Goal: Information Seeking & Learning: Find contact information

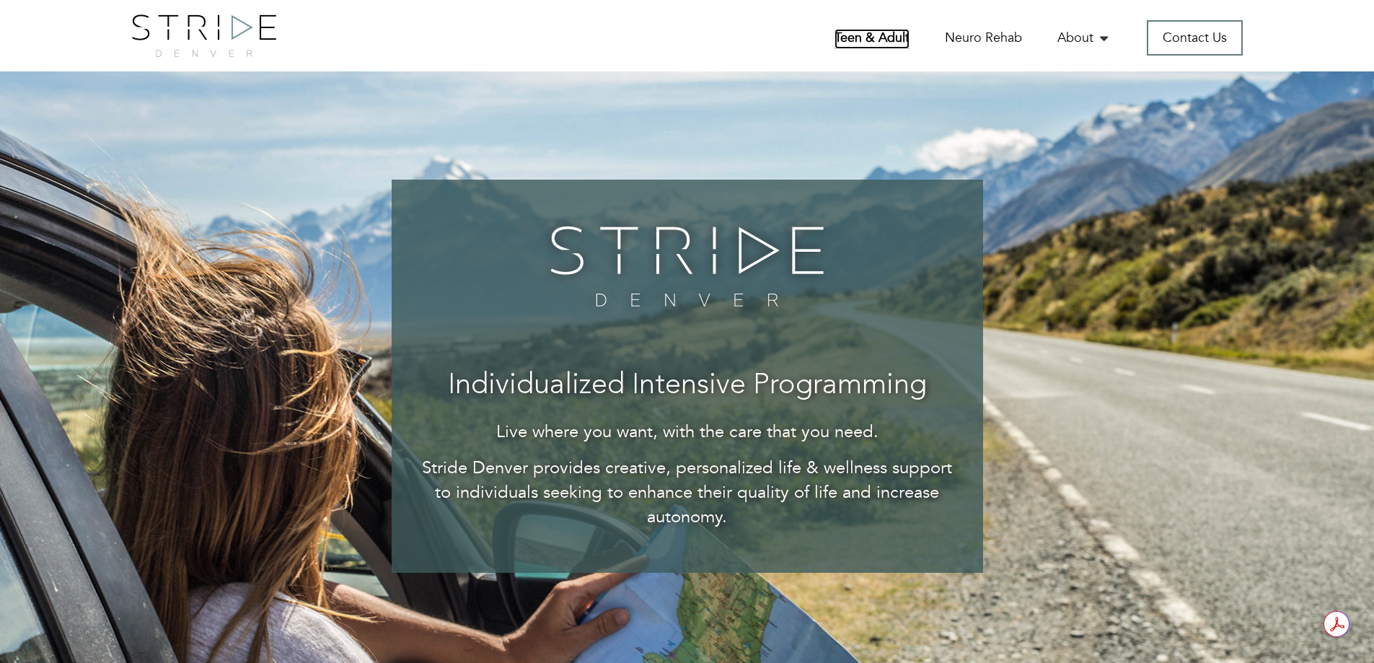
click at [878, 39] on link "Teen & Adult" at bounding box center [871, 39] width 75 height 20
click at [899, 40] on link "Teen & Adult" at bounding box center [871, 39] width 75 height 20
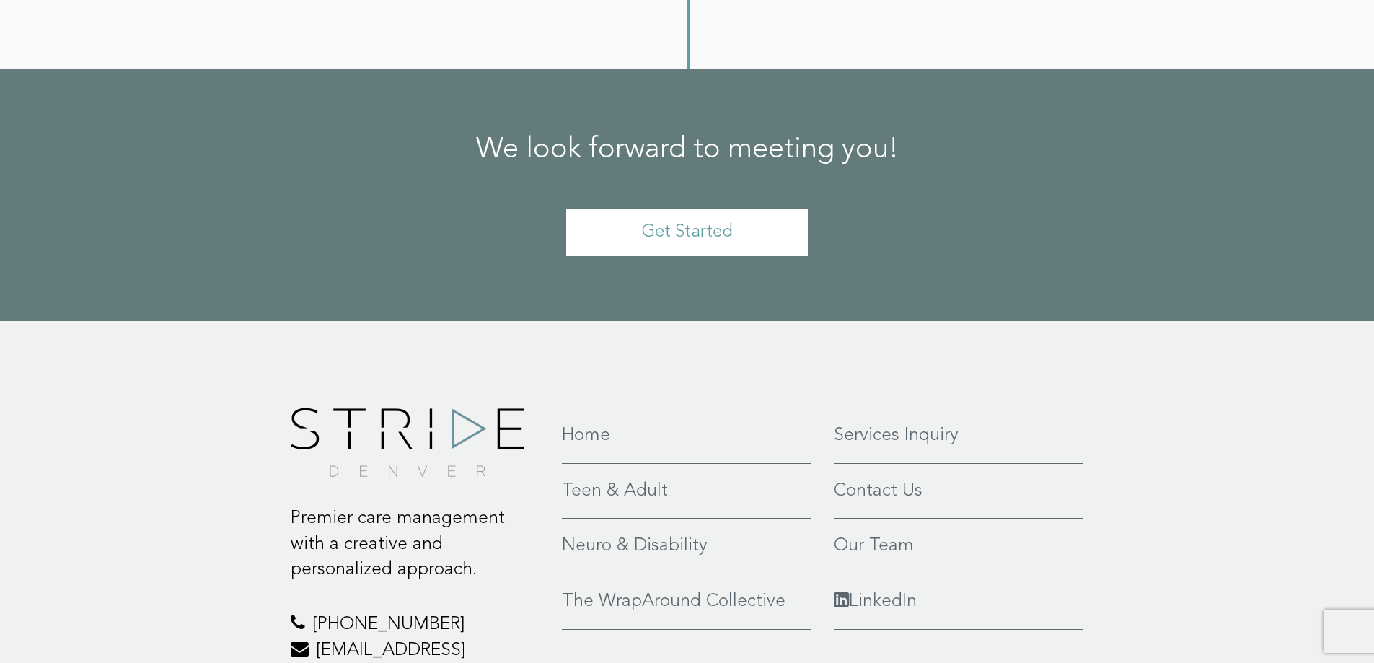
scroll to position [3270, 0]
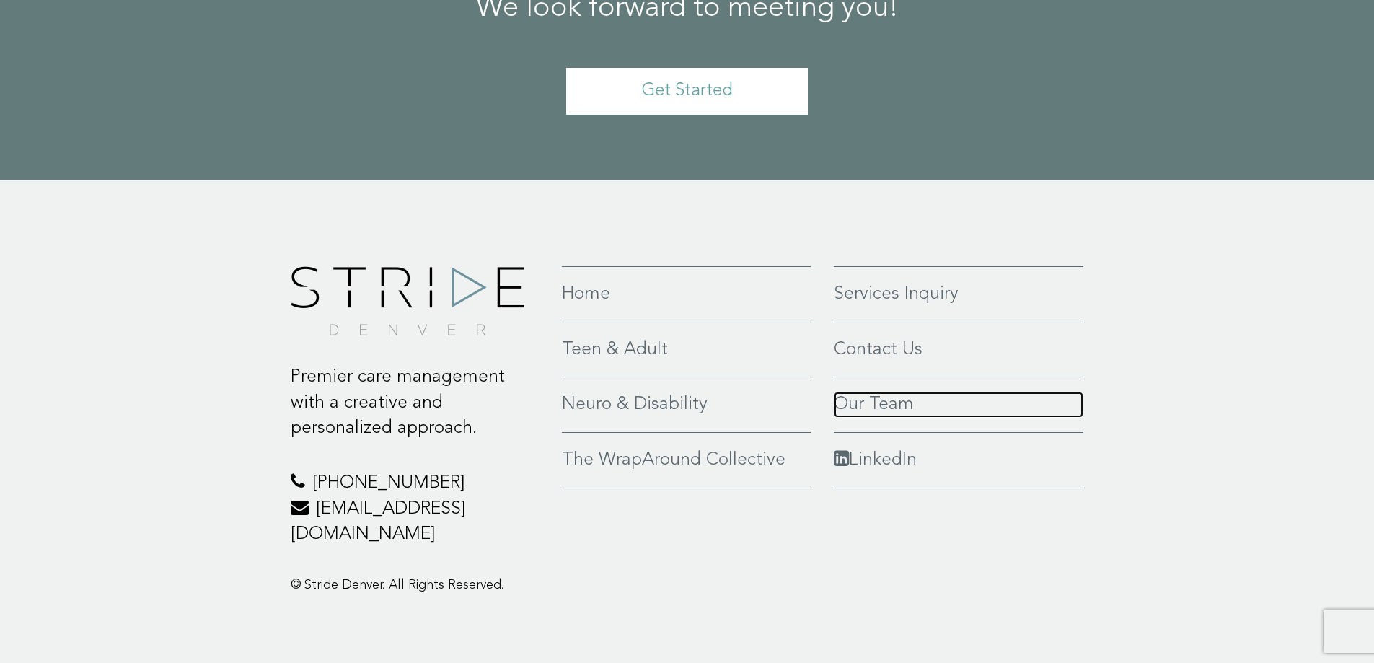
click at [885, 403] on link "Our Team" at bounding box center [959, 405] width 250 height 26
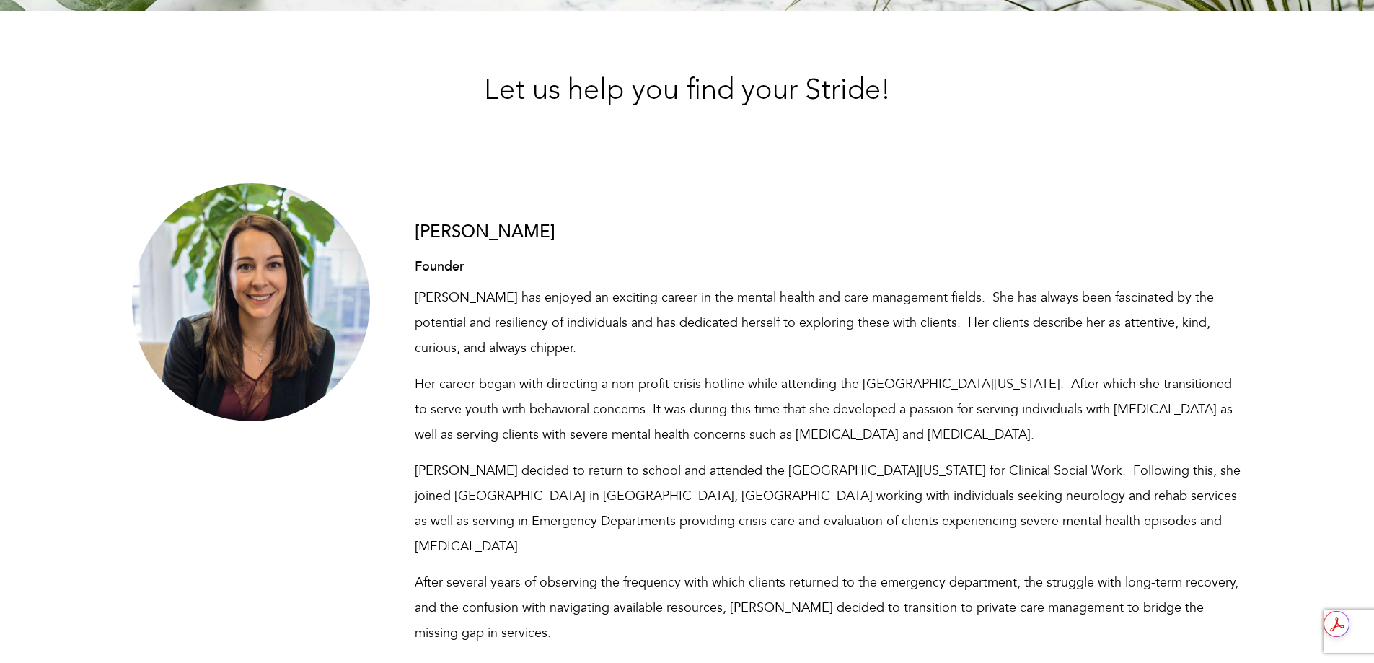
scroll to position [865, 0]
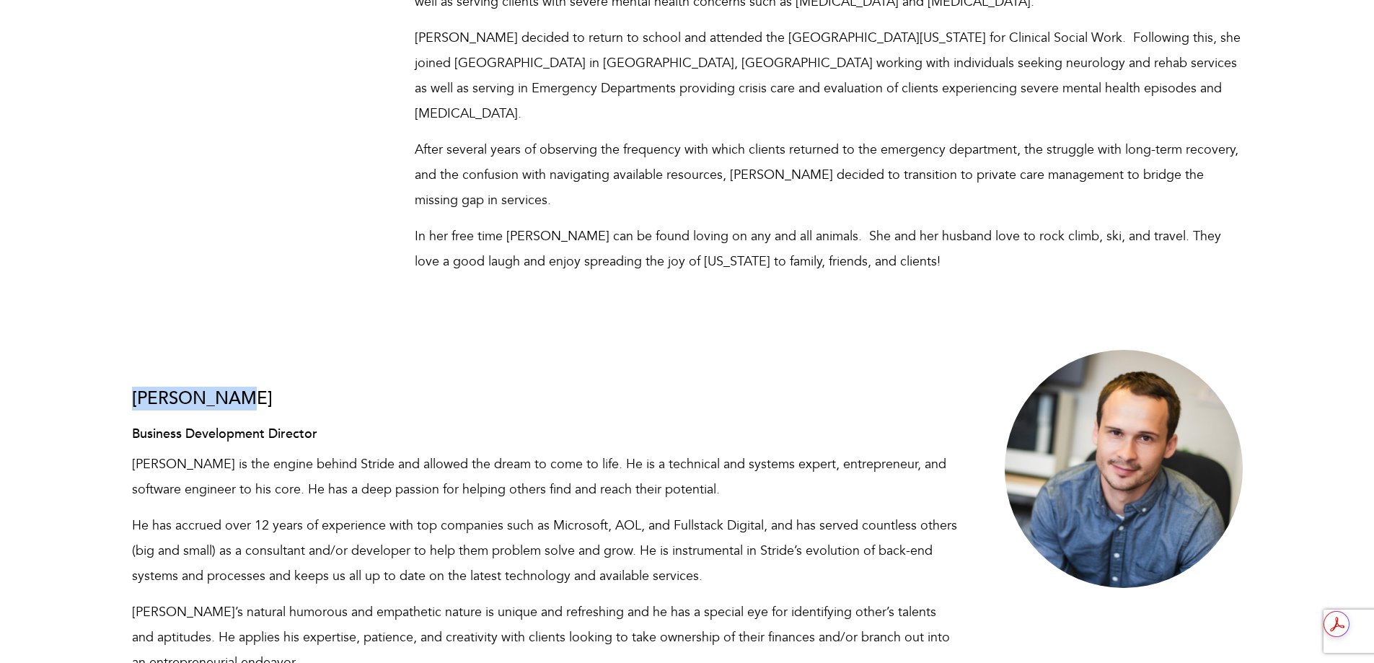
drag, startPoint x: 132, startPoint y: 374, endPoint x: 249, endPoint y: 372, distance: 117.5
click at [249, 389] on h3 "Paul Bozzay" at bounding box center [546, 398] width 828 height 19
copy h3 "Paul Bozzay"
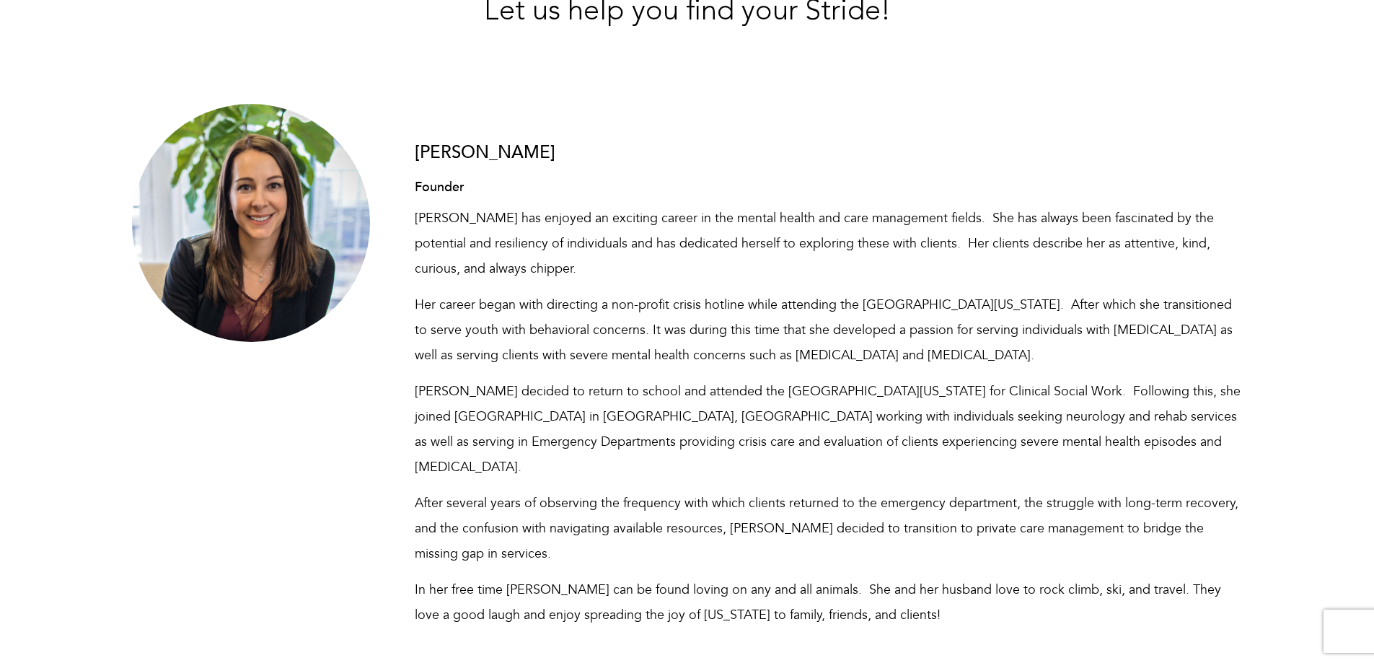
scroll to position [505, 0]
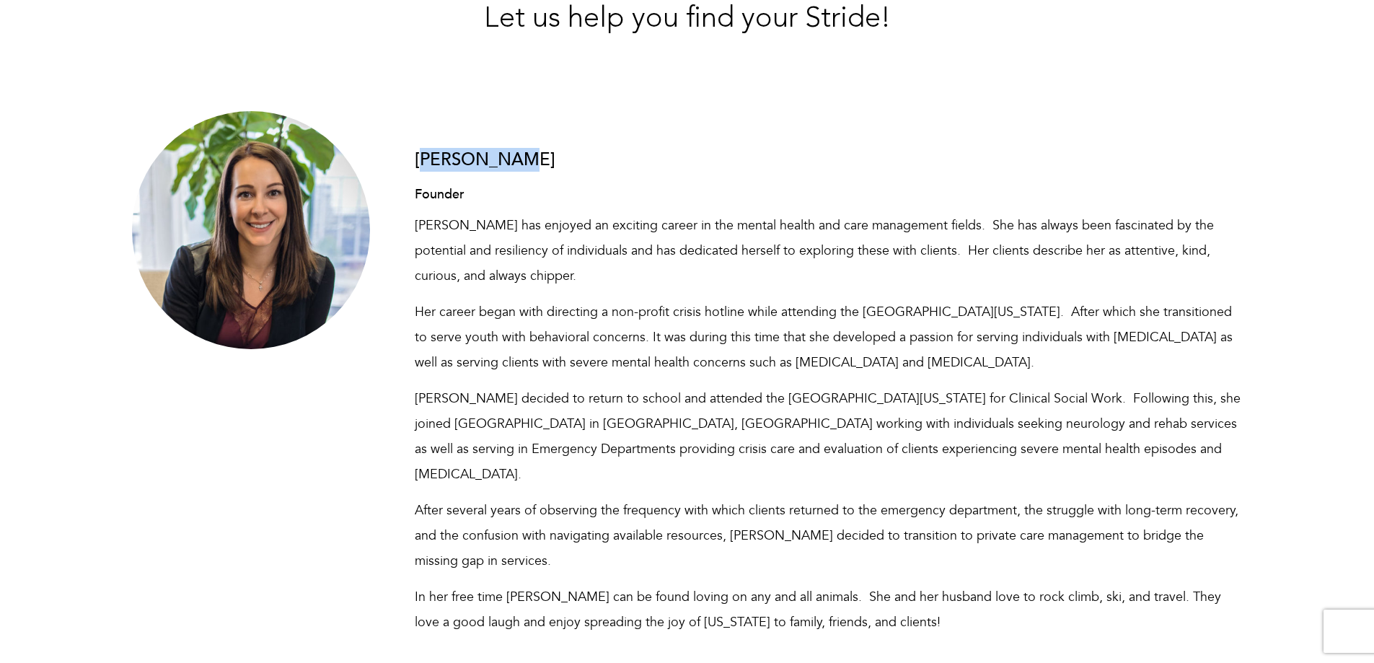
drag, startPoint x: 409, startPoint y: 151, endPoint x: 517, endPoint y: 165, distance: 109.0
click at [517, 165] on div "Meg Bozzay Founder Meg has enjoyed an exciting career in the mental health and …" at bounding box center [828, 378] width 849 height 534
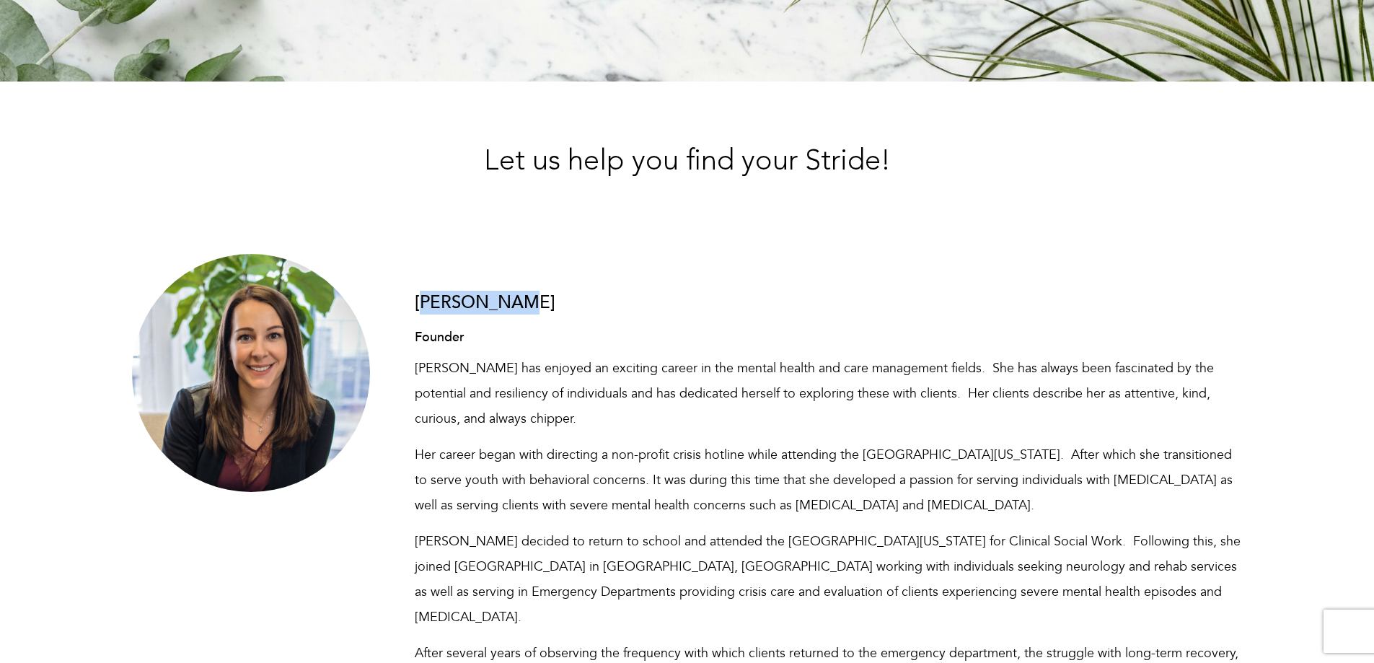
scroll to position [361, 0]
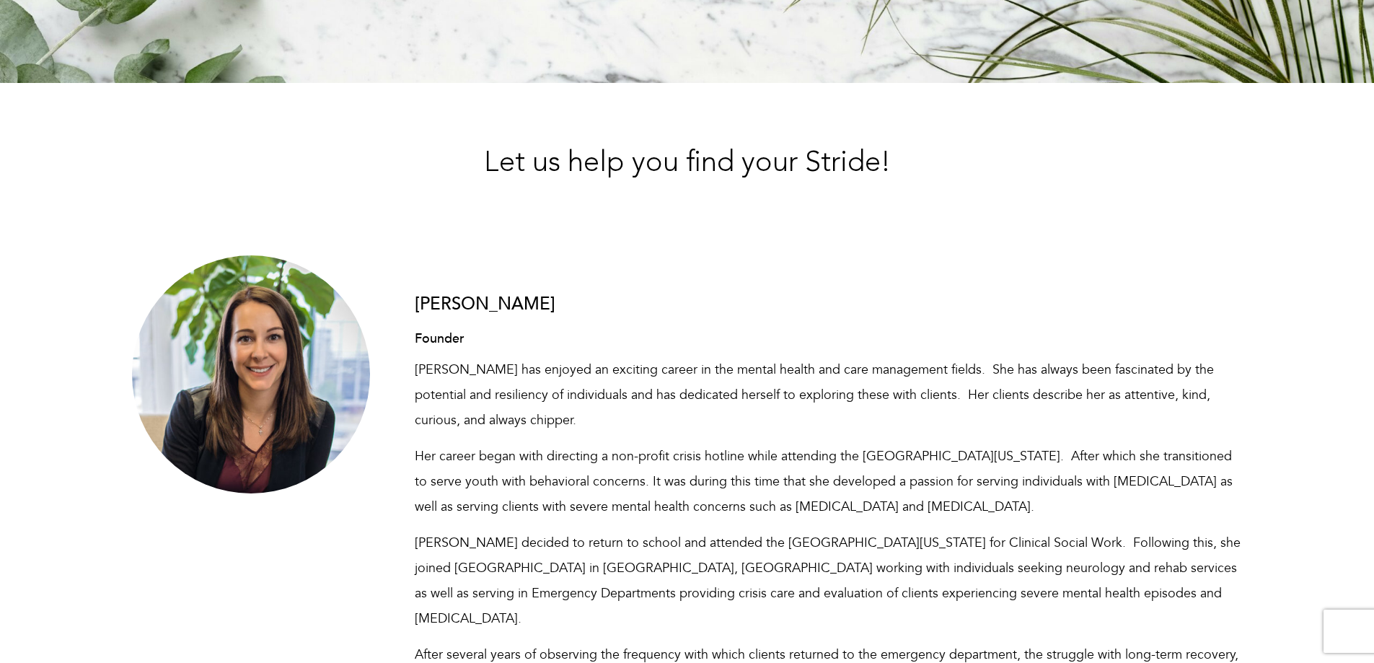
drag, startPoint x: 426, startPoint y: 297, endPoint x: 523, endPoint y: 306, distance: 97.0
click at [523, 306] on h3 "Meg Bozzay" at bounding box center [829, 304] width 828 height 19
click at [529, 305] on h3 "Meg Bozzay" at bounding box center [829, 304] width 828 height 19
drag, startPoint x: 413, startPoint y: 300, endPoint x: 514, endPoint y: 299, distance: 101.0
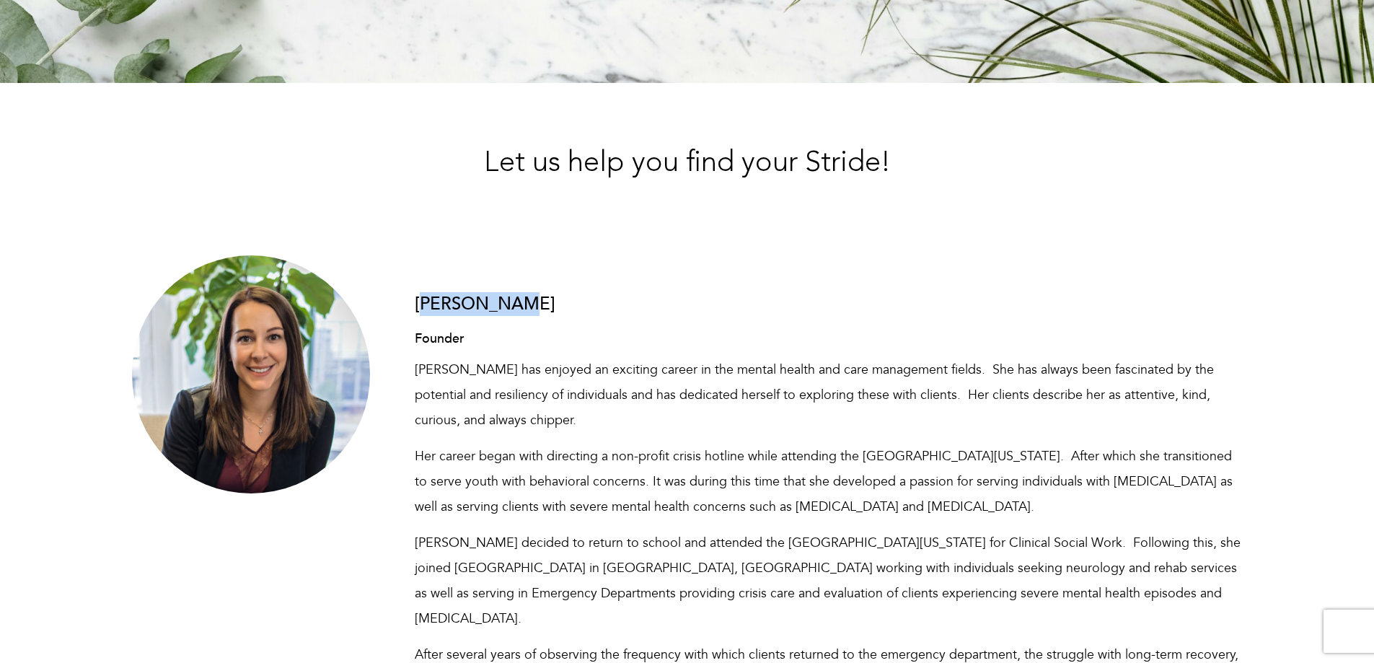
click at [514, 299] on div "Meg Bozzay Founder Meg has enjoyed an exciting career in the mental health and …" at bounding box center [828, 522] width 849 height 534
copy h3 "Meg Bozzay"
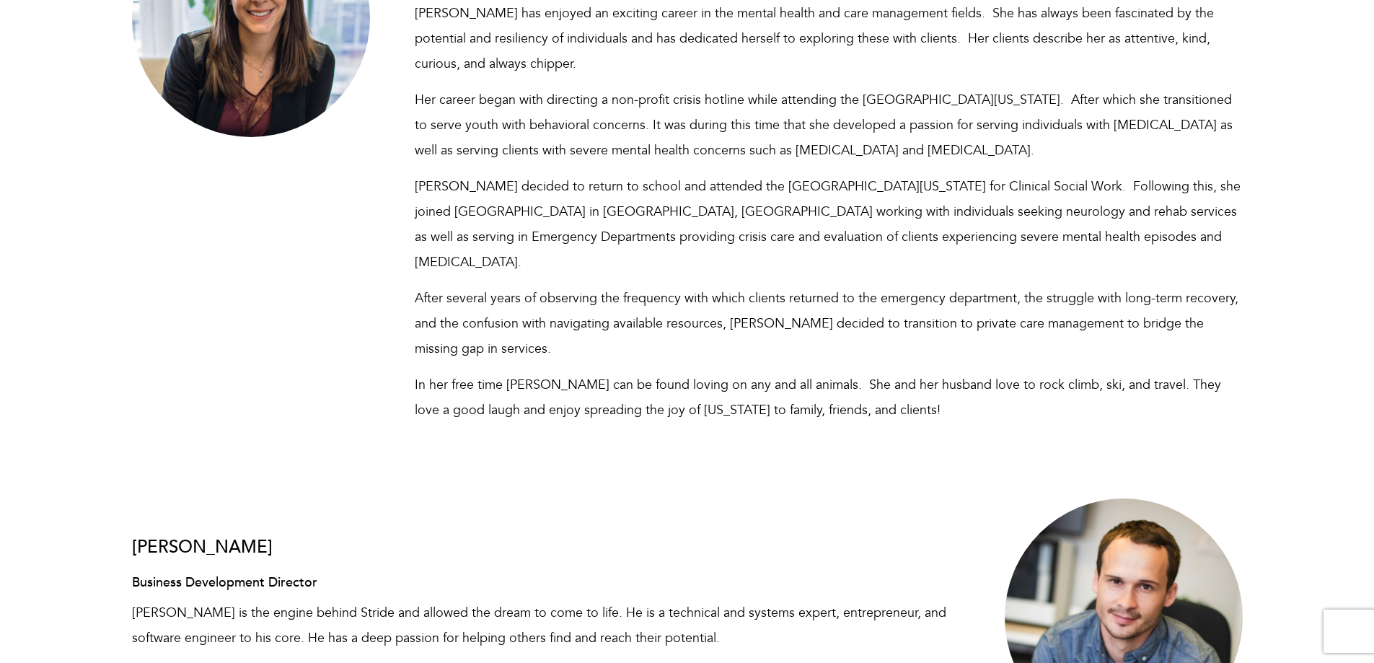
scroll to position [793, 0]
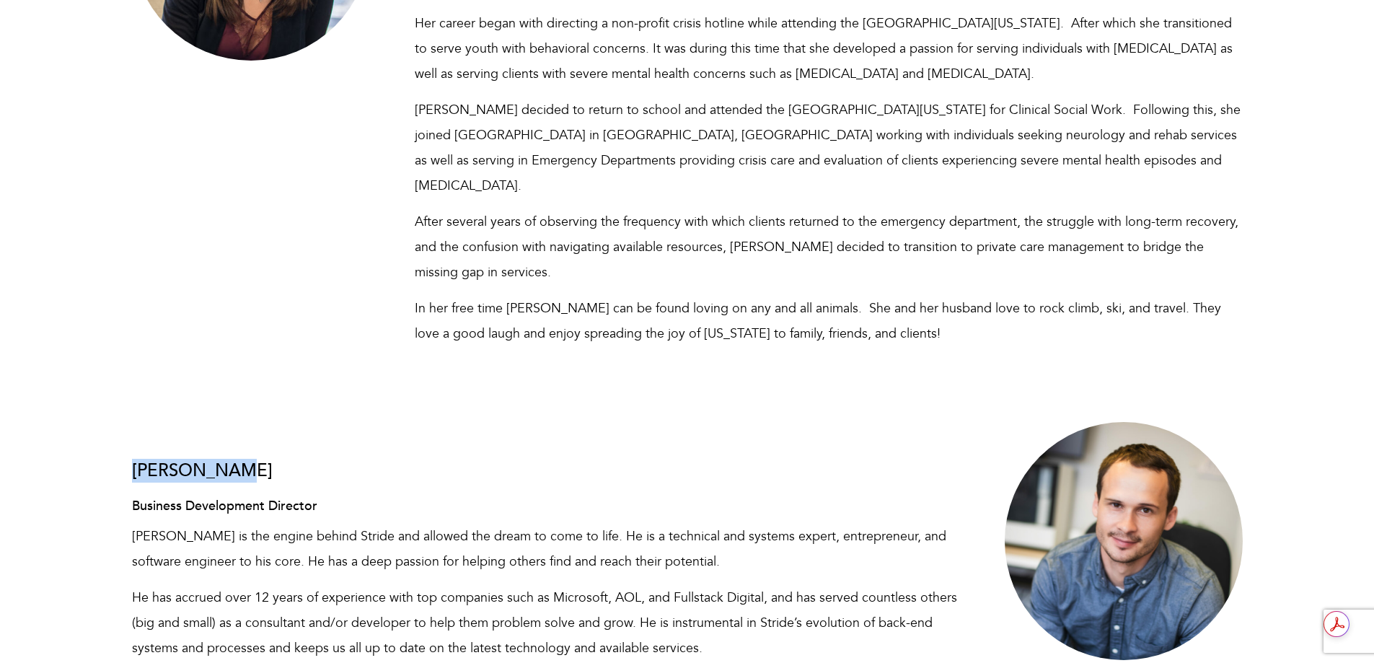
drag, startPoint x: 131, startPoint y: 443, endPoint x: 251, endPoint y: 447, distance: 120.5
click at [251, 447] on div "Paul Bozzay Business Development Director Paul is the engine behind Stride and …" at bounding box center [545, 608] width 849 height 372
copy h3 "Paul Bozzay"
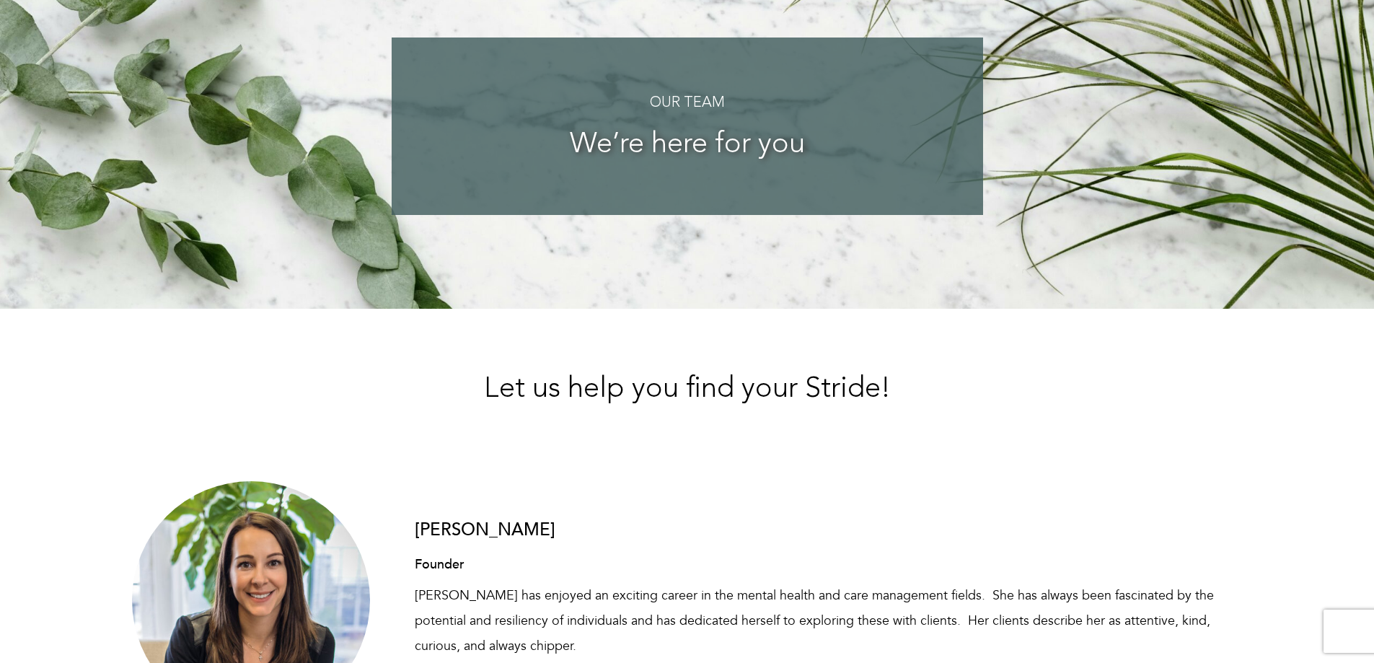
scroll to position [0, 0]
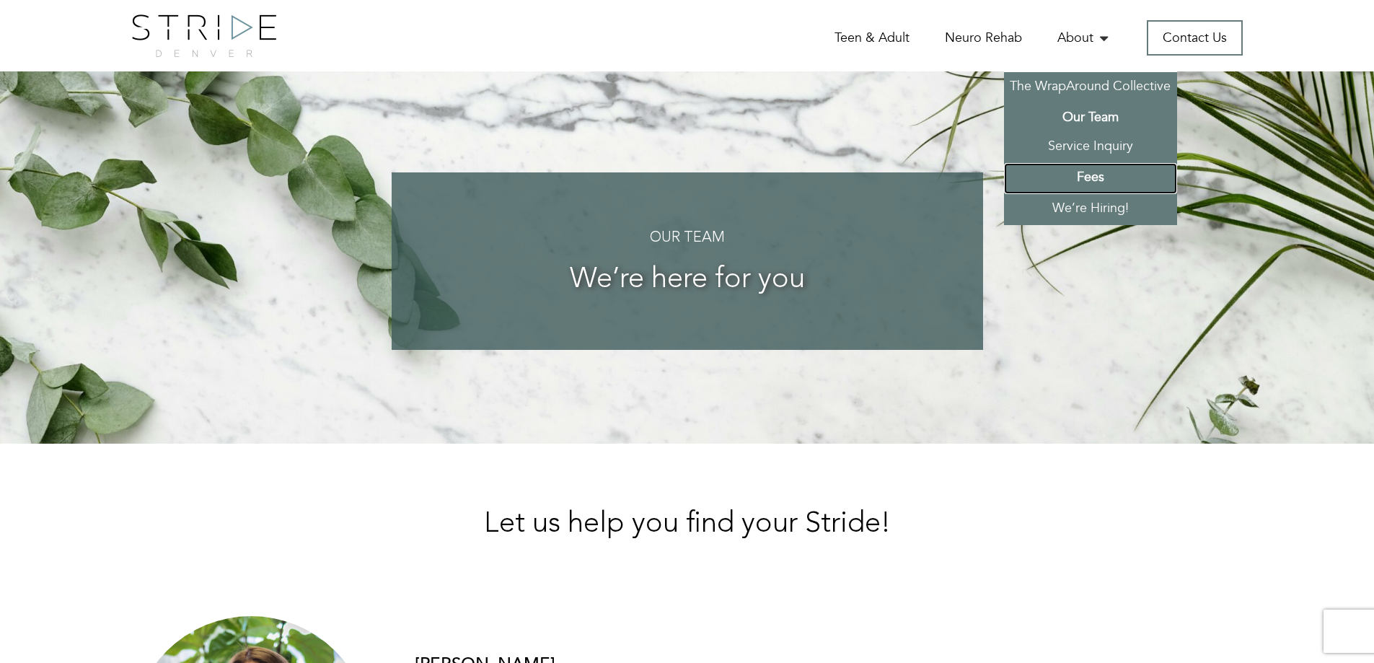
click at [1081, 174] on link "Fees" at bounding box center [1090, 178] width 173 height 31
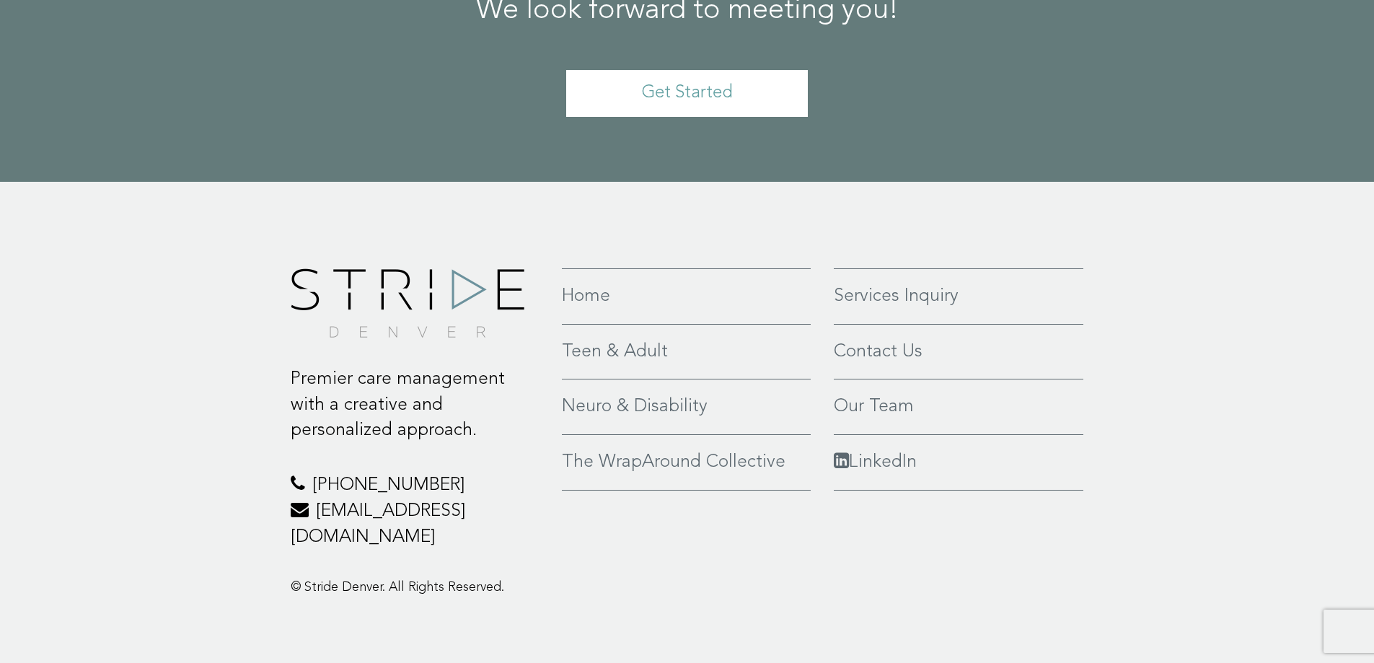
scroll to position [836, 0]
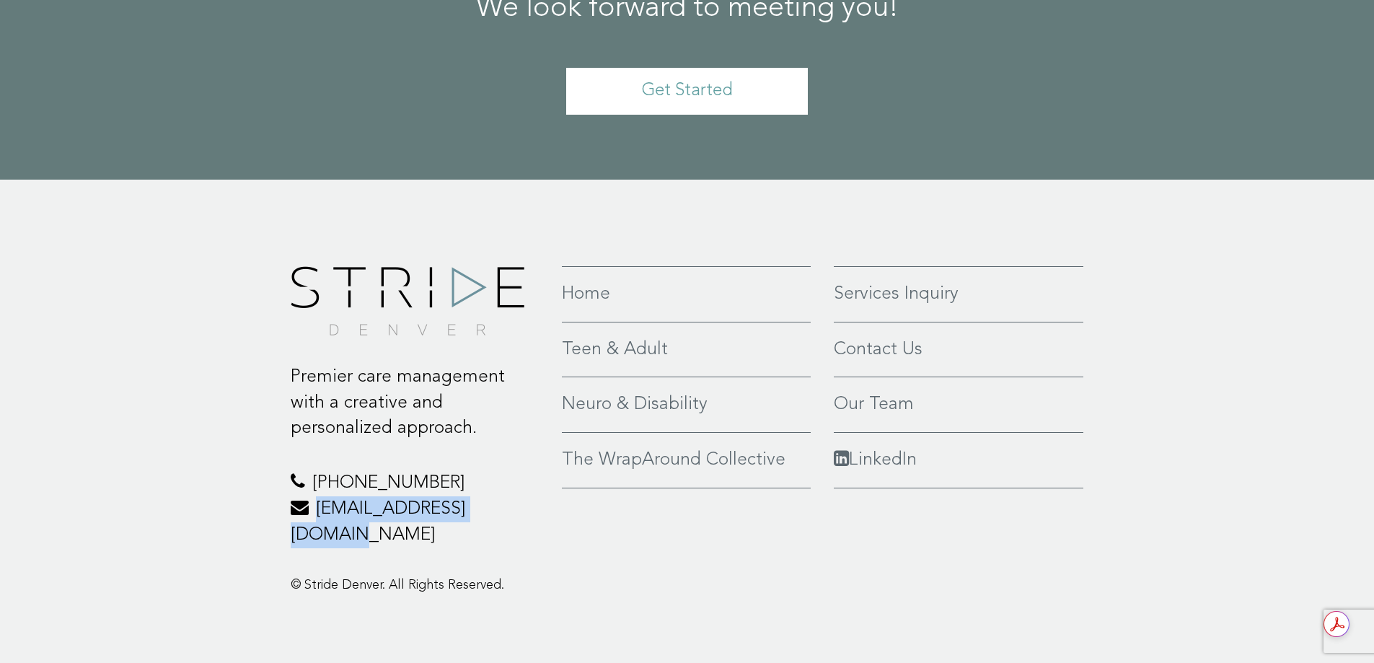
drag, startPoint x: 531, startPoint y: 508, endPoint x: 314, endPoint y: 516, distance: 216.5
click at [314, 516] on p "970-425-6170 hello@stridedenver.com" at bounding box center [416, 508] width 250 height 77
copy p "[EMAIL_ADDRESS][DOMAIN_NAME]"
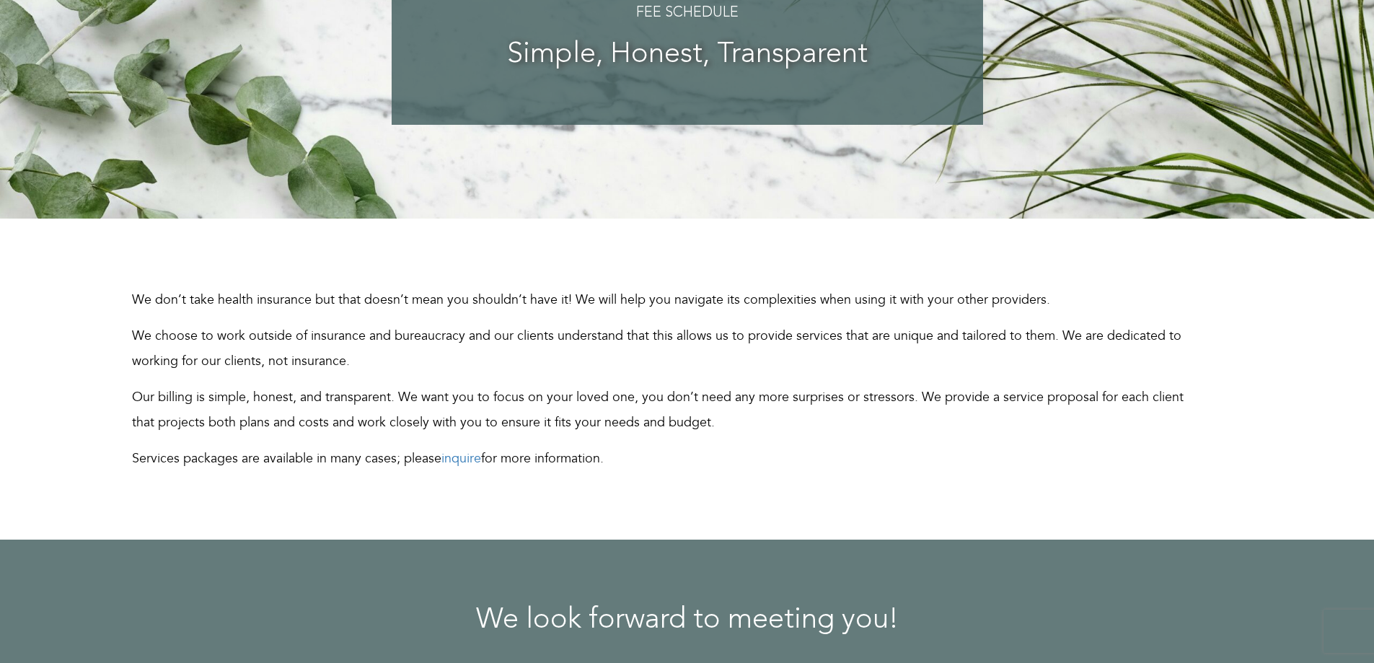
scroll to position [0, 0]
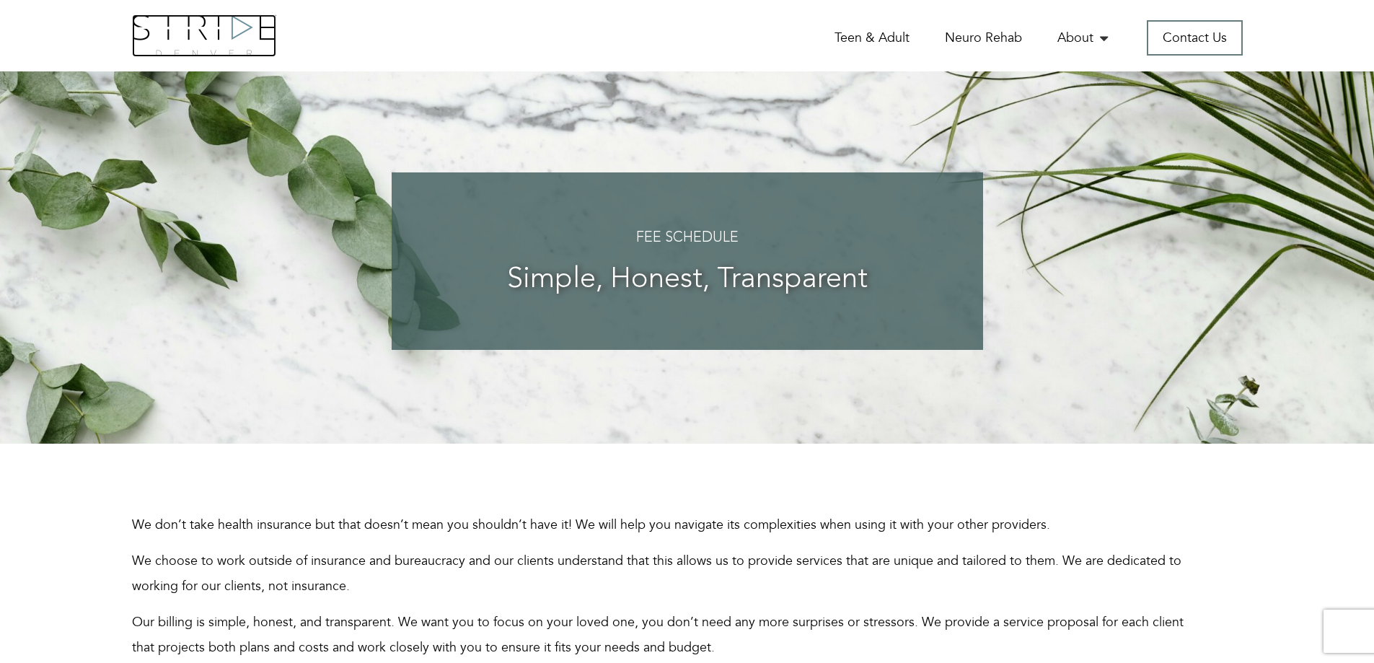
click at [218, 30] on img at bounding box center [204, 35] width 144 height 43
click at [221, 25] on img at bounding box center [204, 35] width 144 height 43
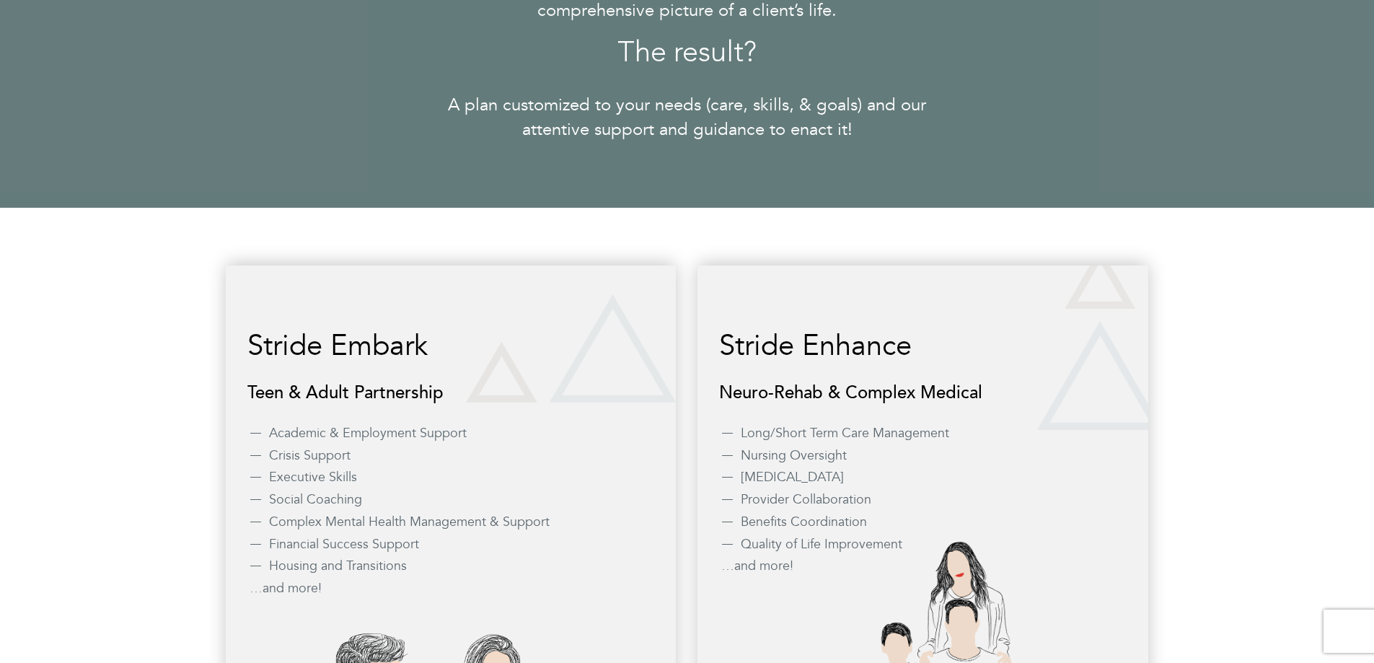
scroll to position [1298, 0]
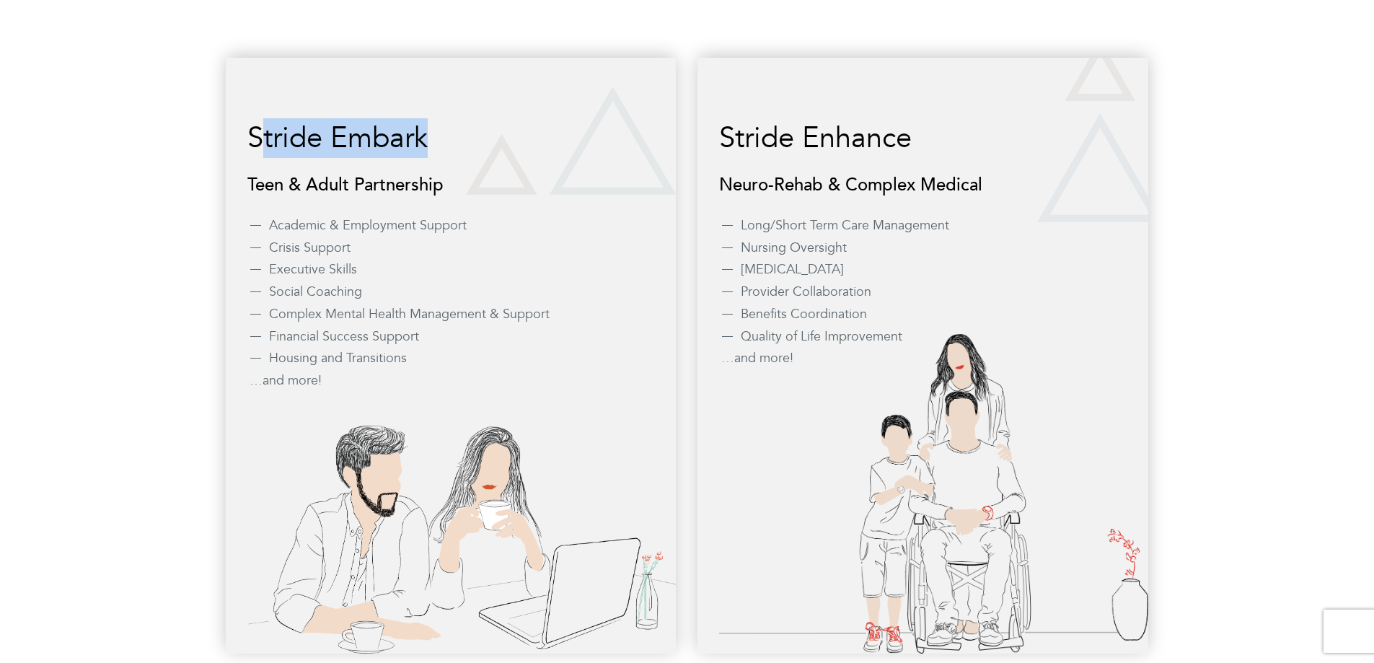
drag, startPoint x: 260, startPoint y: 129, endPoint x: 466, endPoint y: 150, distance: 206.6
click at [466, 150] on h3 "Stride Embark" at bounding box center [450, 139] width 407 height 32
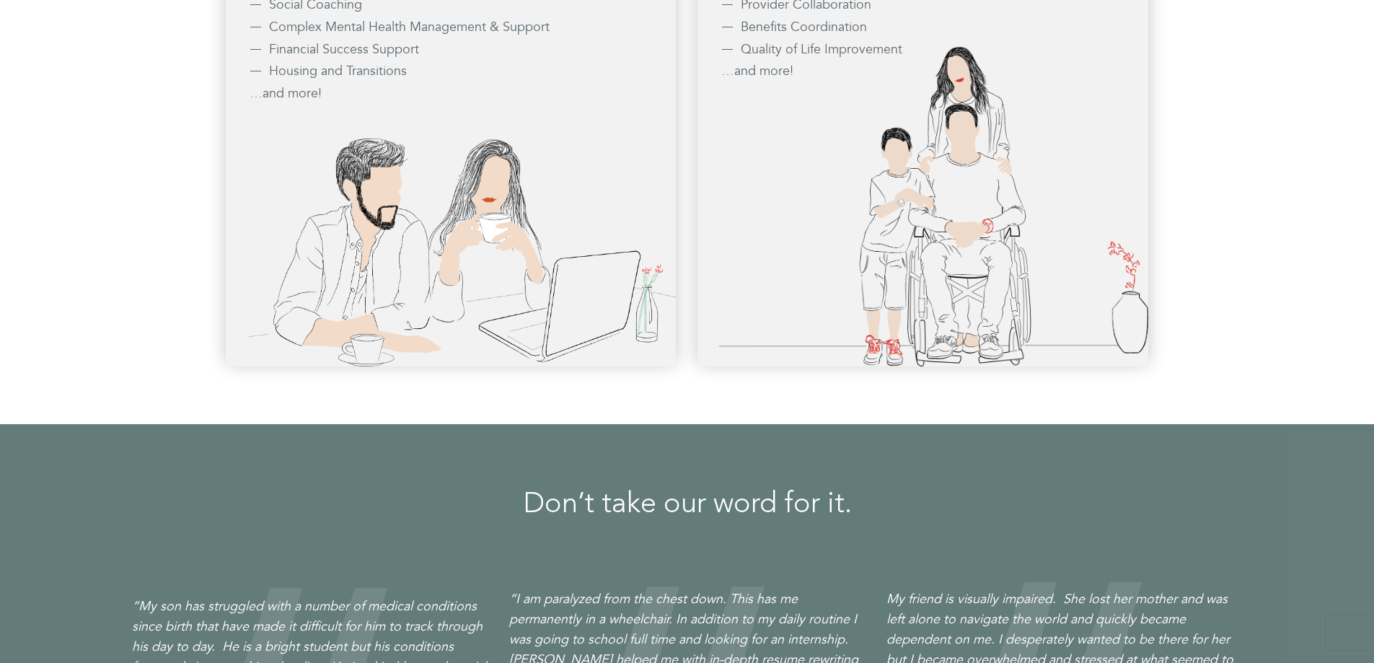
scroll to position [1586, 0]
